Goal: Information Seeking & Learning: Learn about a topic

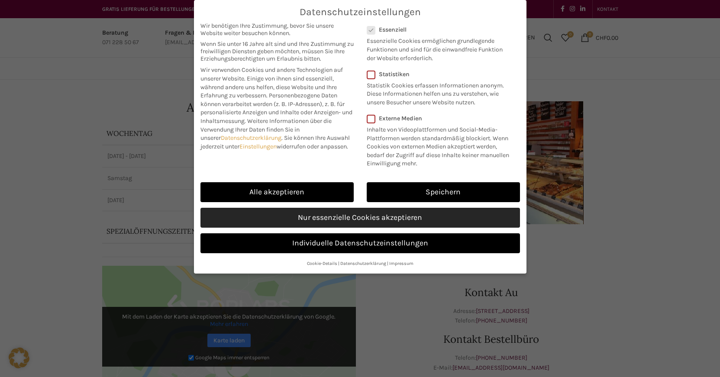
click at [373, 220] on link "Nur essenzielle Cookies akzeptieren" at bounding box center [361, 218] width 320 height 20
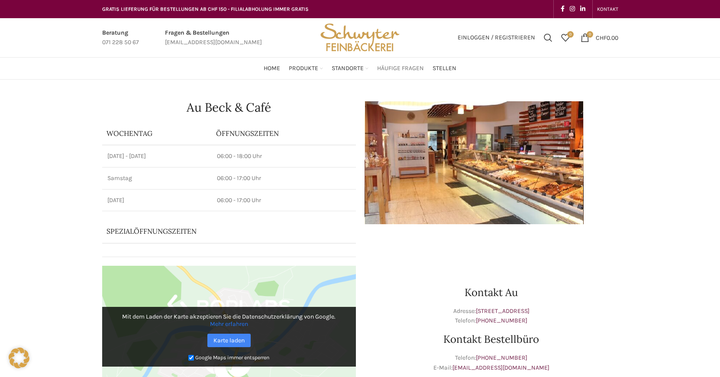
click at [390, 68] on span "Häufige Fragen" at bounding box center [400, 69] width 47 height 8
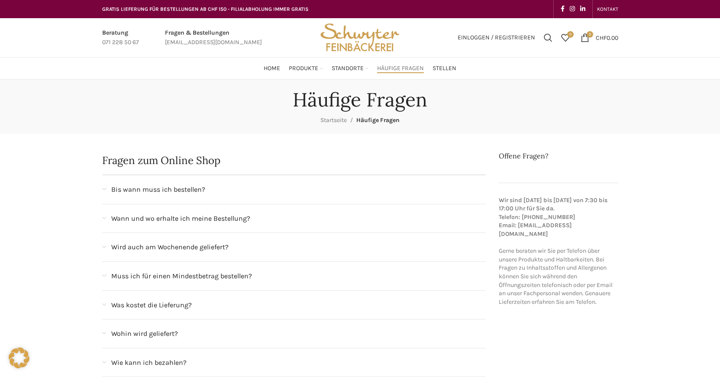
click at [254, 219] on div "Wann und wo erhalte ich meine Bestellung?" at bounding box center [298, 218] width 375 height 11
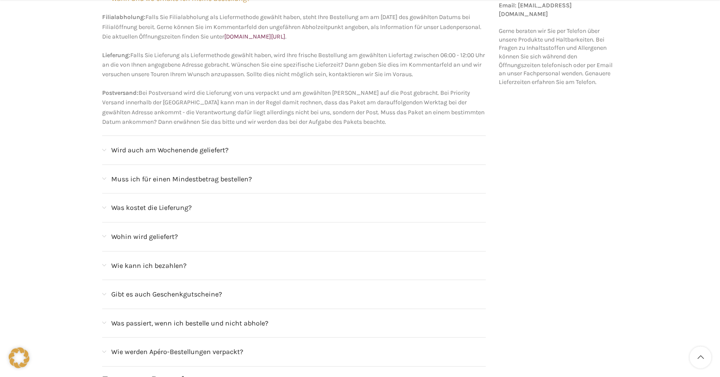
scroll to position [221, 0]
click at [234, 176] on span "Muss ich für einen Mindestbetrag bestellen?" at bounding box center [181, 178] width 141 height 11
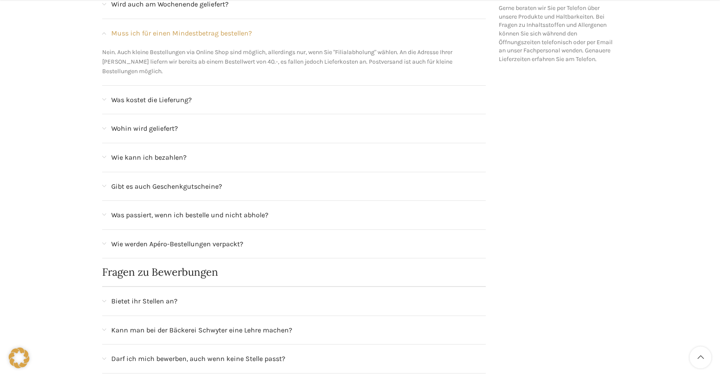
scroll to position [265, 0]
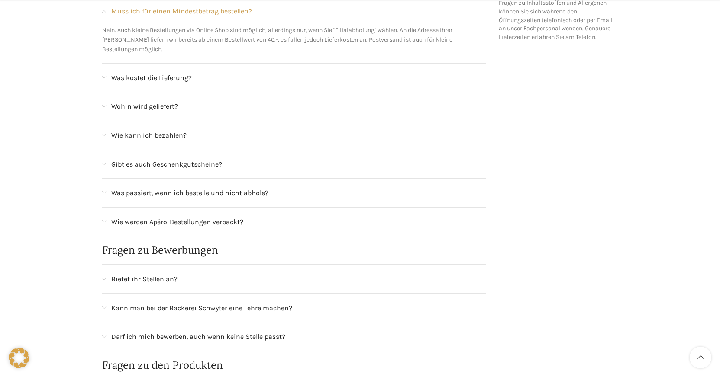
click at [253, 188] on span "Was passiert, wenn ich bestelle und nicht abhole?" at bounding box center [189, 193] width 157 height 11
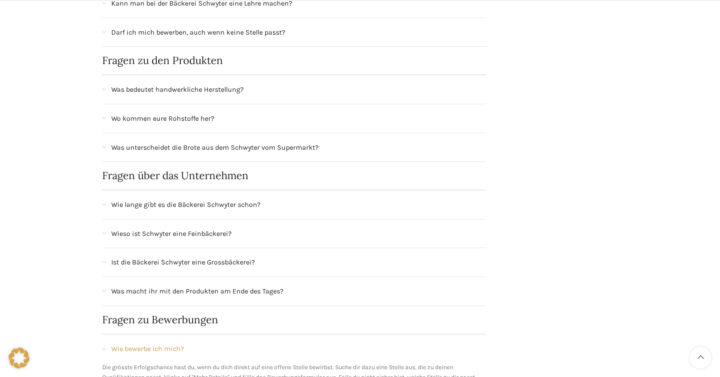
scroll to position [618, 0]
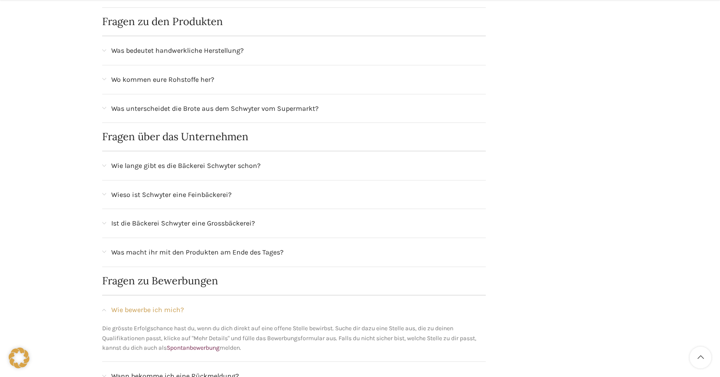
click at [240, 168] on span "Wie lange gibt es die Bäckerei Schwyter schon?" at bounding box center [185, 165] width 149 height 11
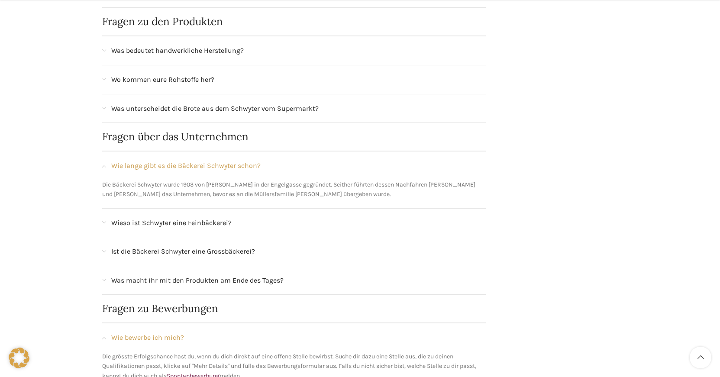
scroll to position [663, 0]
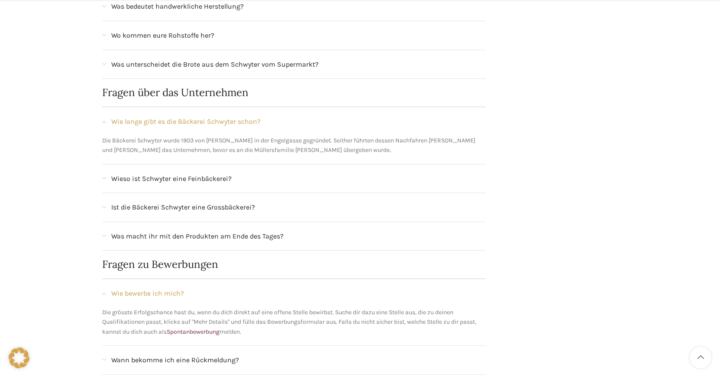
click at [221, 178] on span "Wieso ist Schwyter eine Feinbäckerei?" at bounding box center [171, 178] width 120 height 11
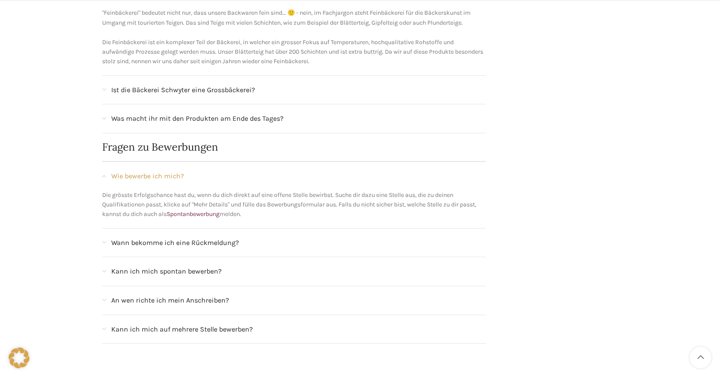
scroll to position [839, 0]
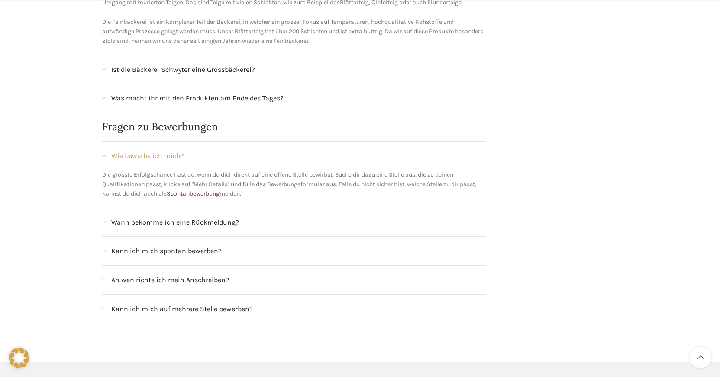
click at [279, 100] on span "Was macht ihr mit den Produkten am Ende des Tages?" at bounding box center [197, 98] width 172 height 11
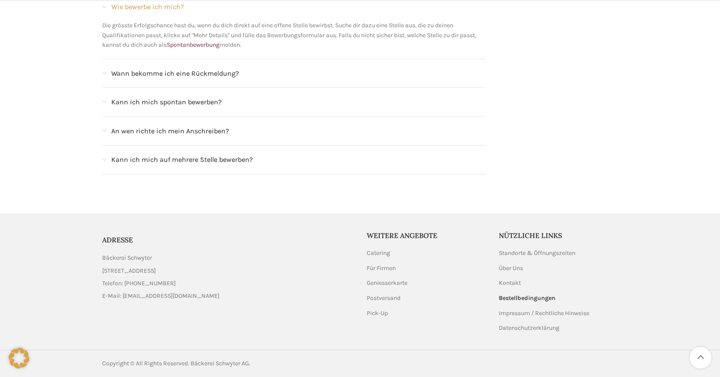
scroll to position [1271, 0]
